Goal: Task Accomplishment & Management: Manage account settings

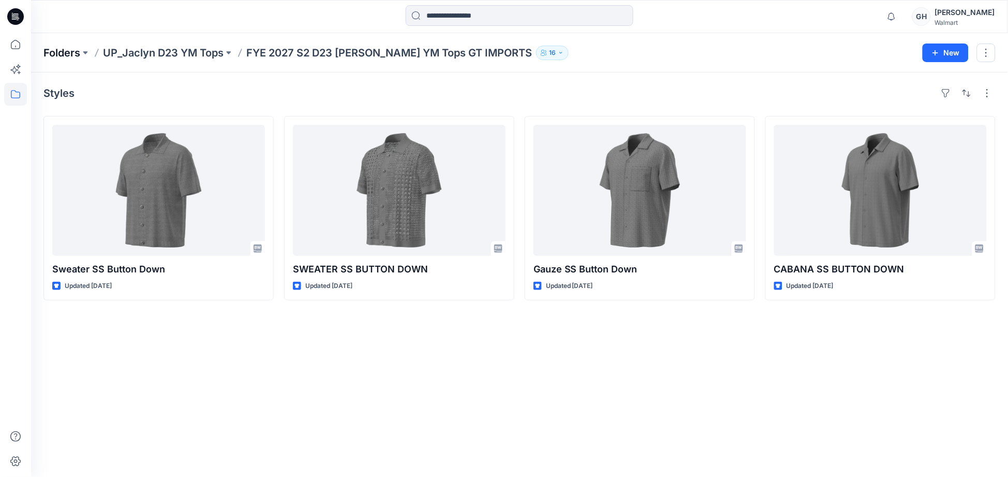
click at [45, 50] on p "Folders" at bounding box center [61, 53] width 37 height 14
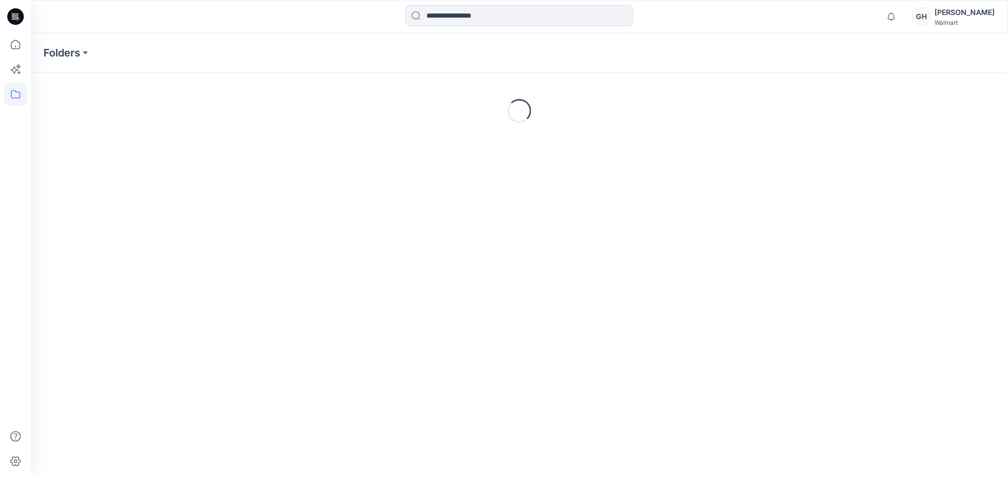
click at [968, 21] on div "Walmart" at bounding box center [965, 23] width 60 height 8
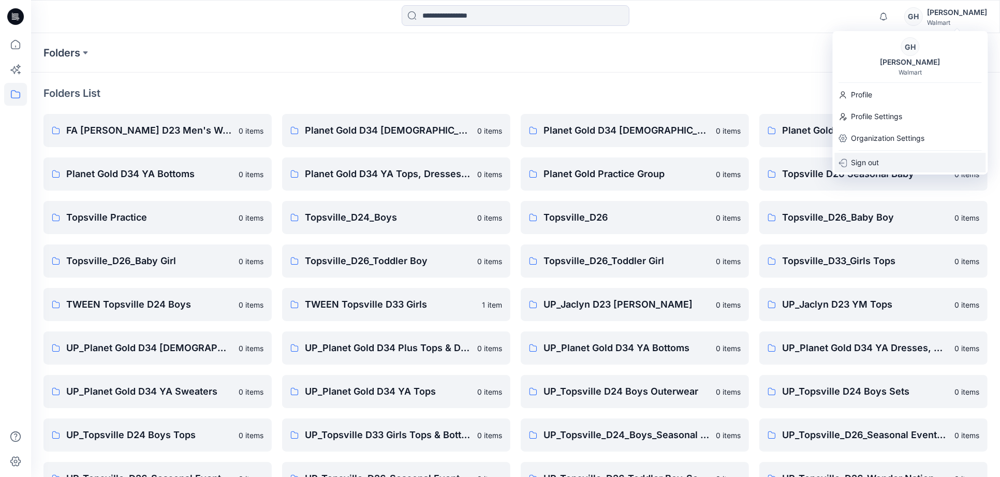
click at [854, 166] on p "Sign out" at bounding box center [865, 163] width 28 height 20
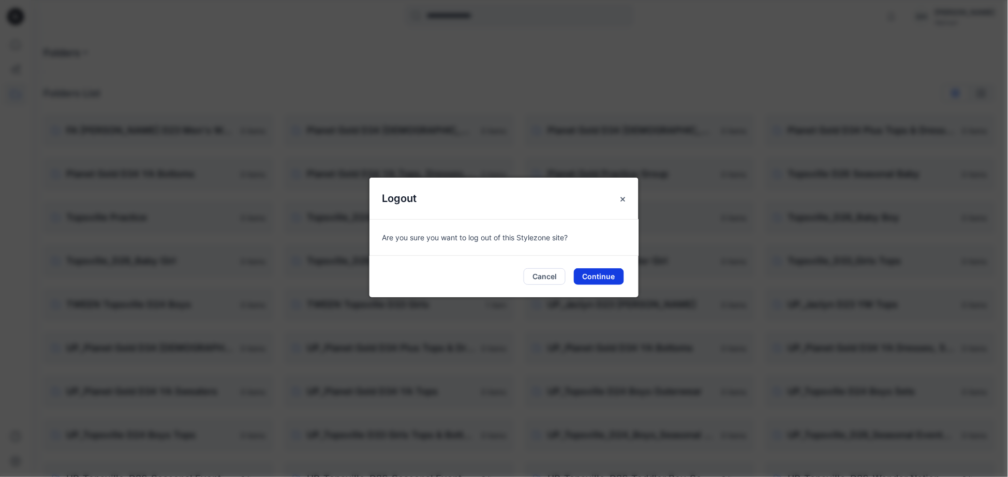
click at [601, 273] on button "Continue" at bounding box center [599, 276] width 50 height 17
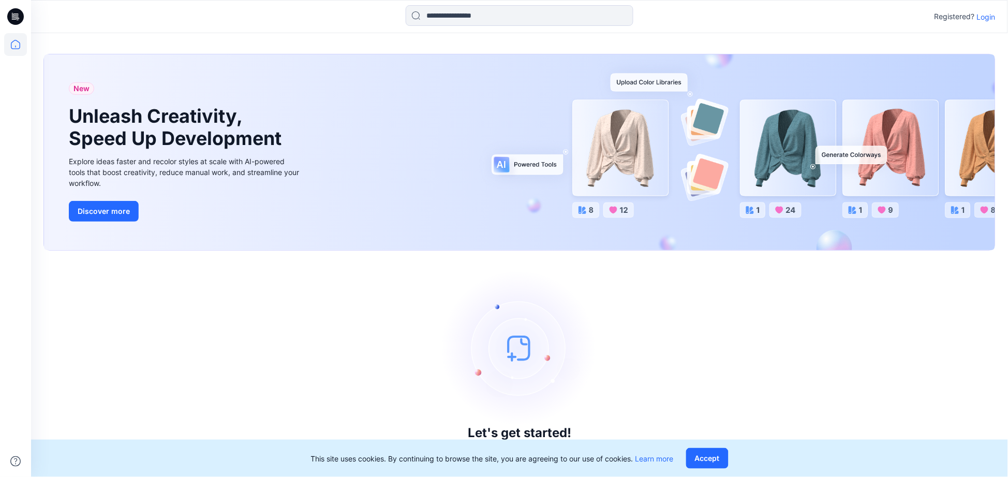
click at [989, 17] on p "Login" at bounding box center [986, 16] width 19 height 11
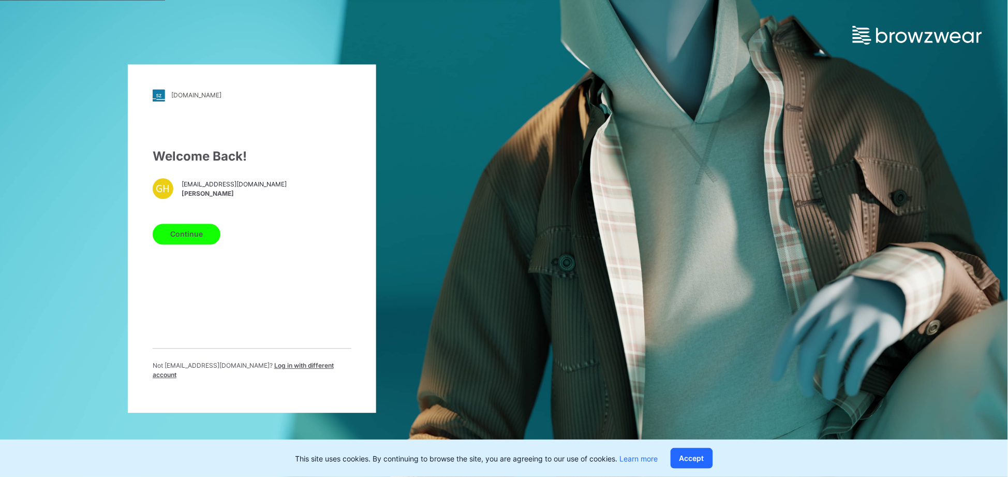
click at [298, 366] on span "Log in with different account" at bounding box center [243, 369] width 181 height 17
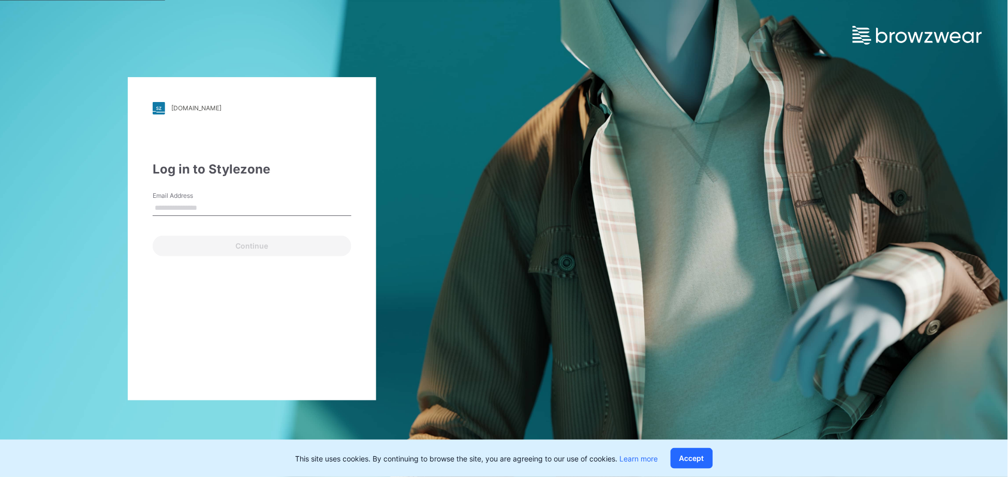
click at [220, 205] on input "Email Address" at bounding box center [252, 208] width 199 height 16
type input "**********"
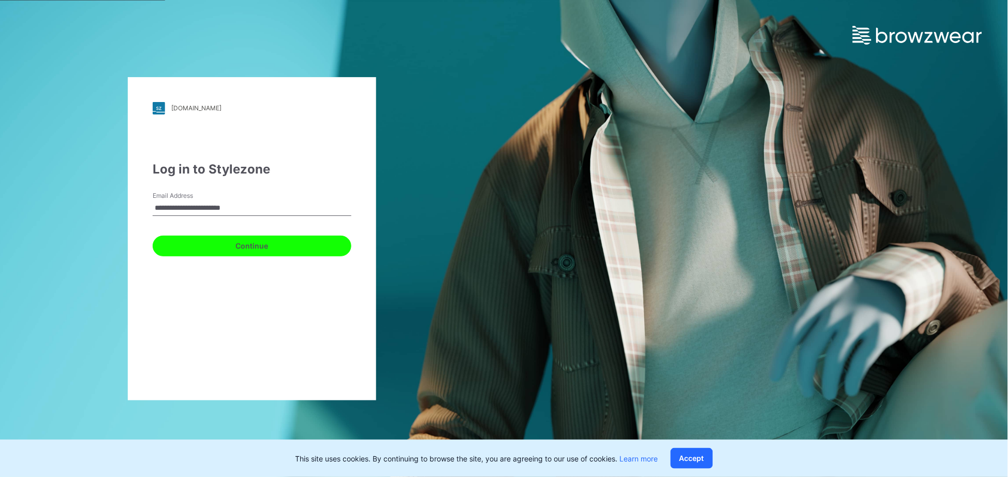
click at [252, 244] on button "Continue" at bounding box center [252, 245] width 199 height 21
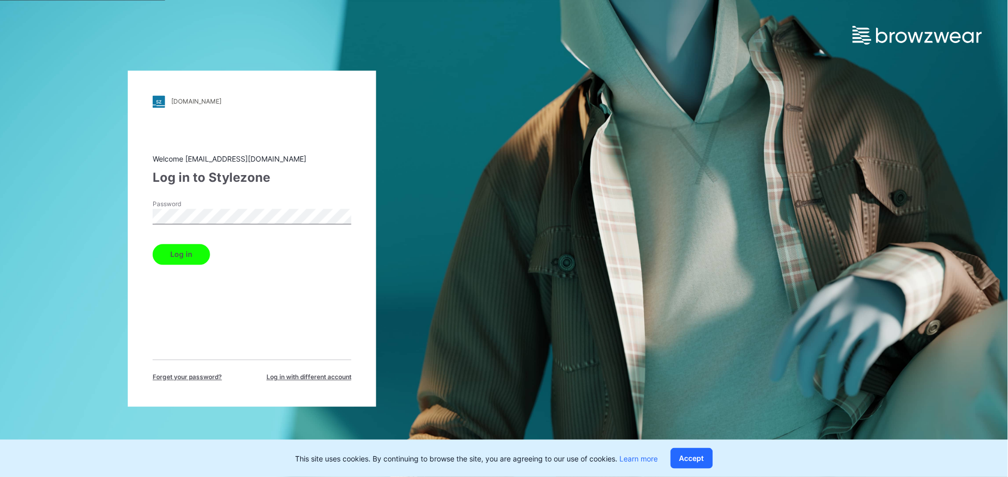
click at [153, 244] on button "Log in" at bounding box center [181, 254] width 57 height 21
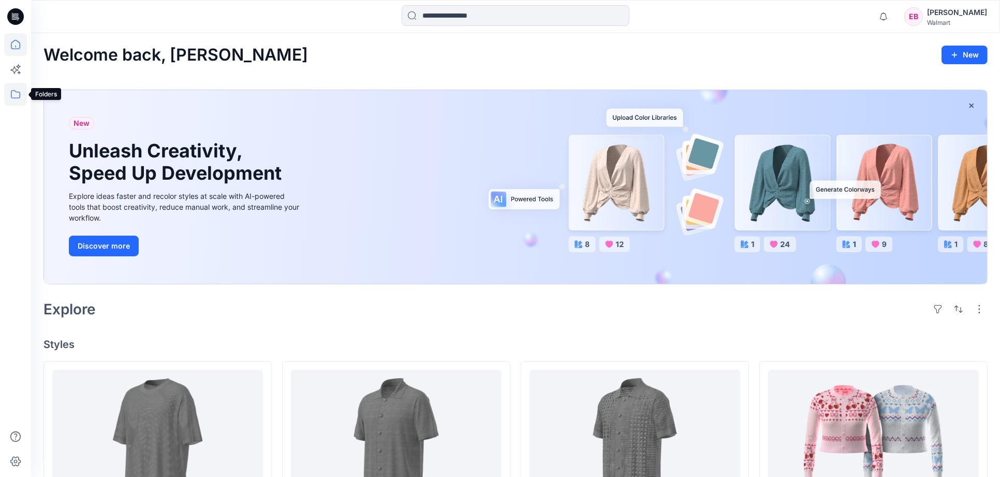
click at [13, 94] on icon at bounding box center [15, 94] width 23 height 23
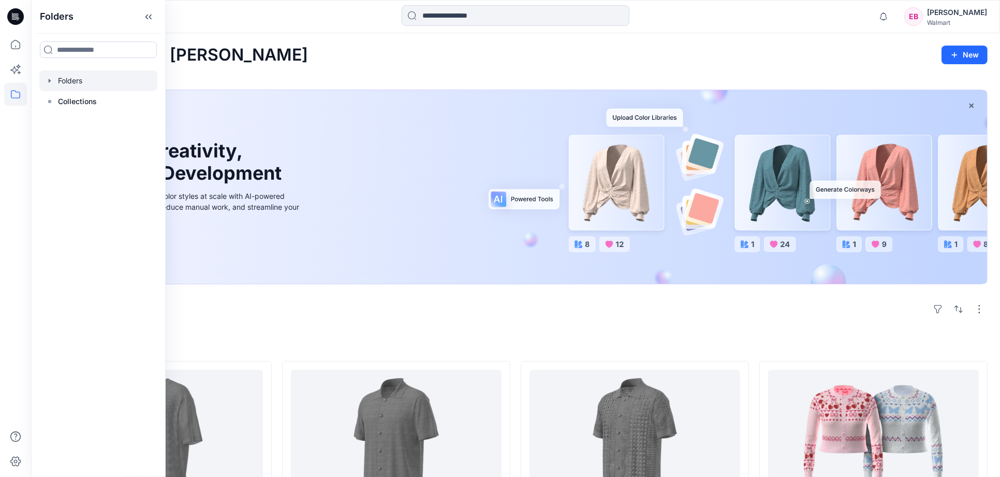
click at [67, 81] on div at bounding box center [98, 80] width 118 height 21
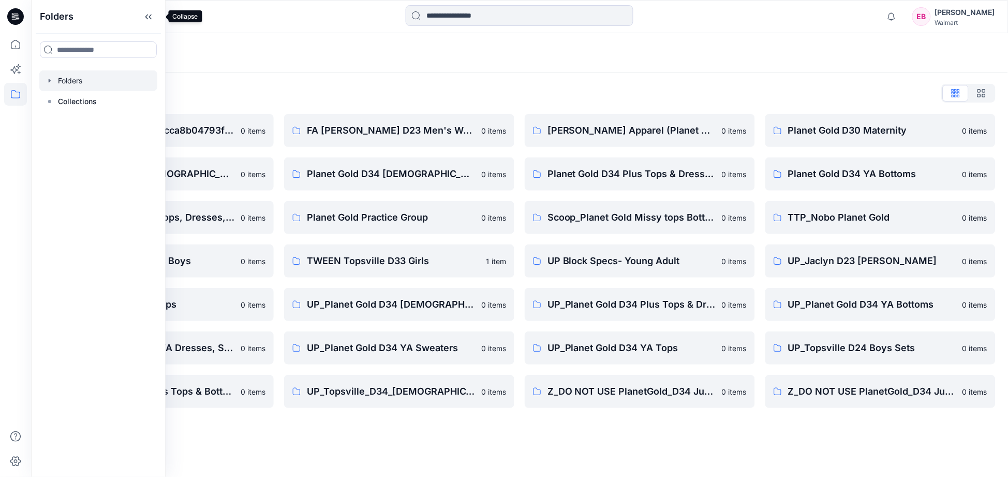
drag, startPoint x: 158, startPoint y: 11, endPoint x: 150, endPoint y: 19, distance: 11.0
click at [153, 13] on icon at bounding box center [148, 16] width 17 height 17
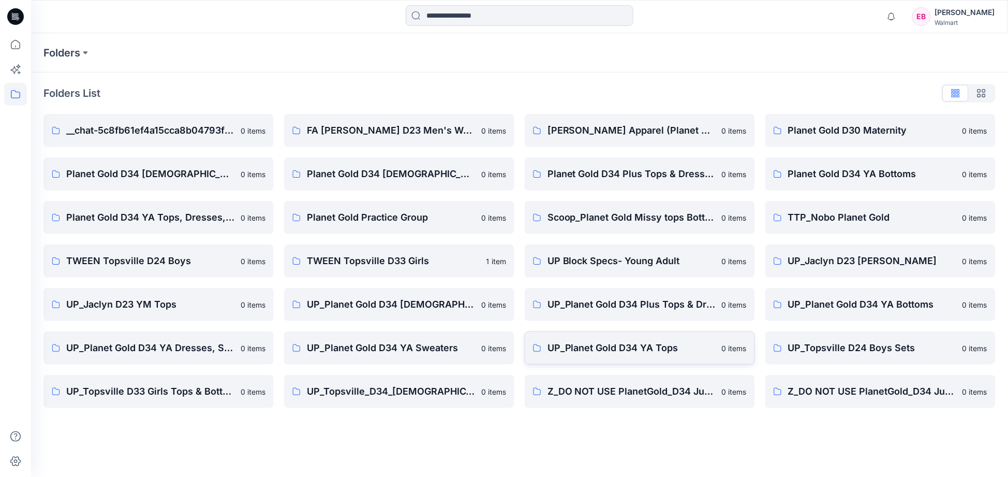
click at [661, 348] on p "UP_Planet Gold D34 YA Tops" at bounding box center [631, 347] width 168 height 14
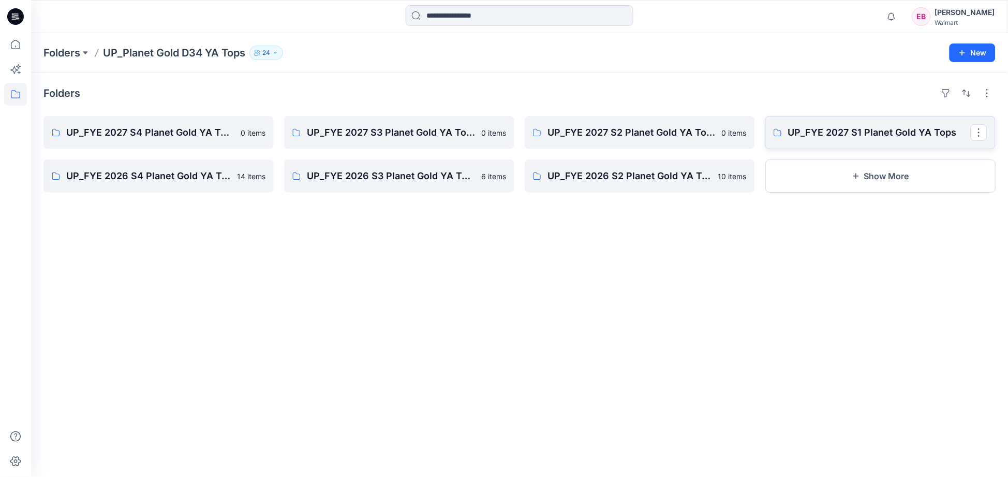
click at [880, 138] on p "UP_FYE 2027 S1 Planet Gold YA Tops" at bounding box center [879, 132] width 183 height 14
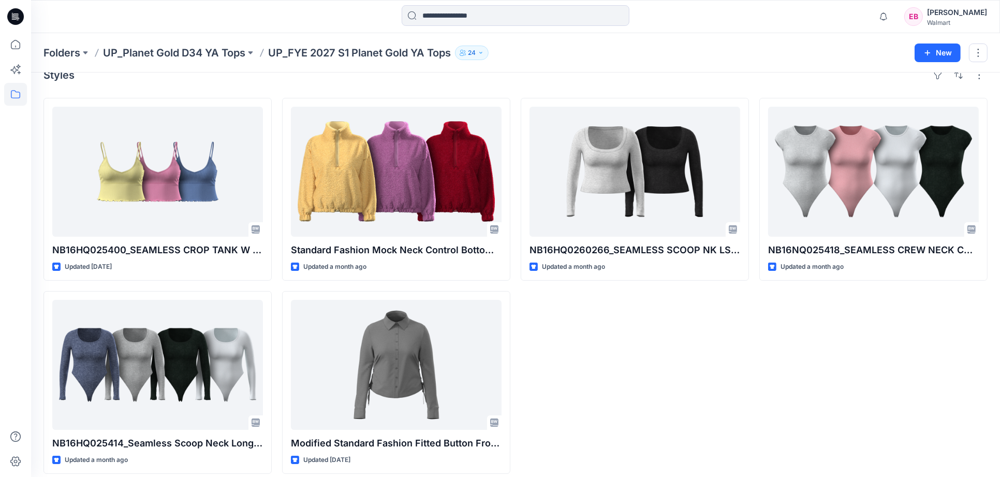
scroll to position [27, 0]
